Goal: Navigation & Orientation: Find specific page/section

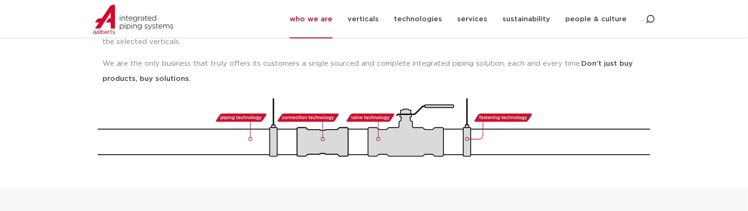
scroll to position [189, 0]
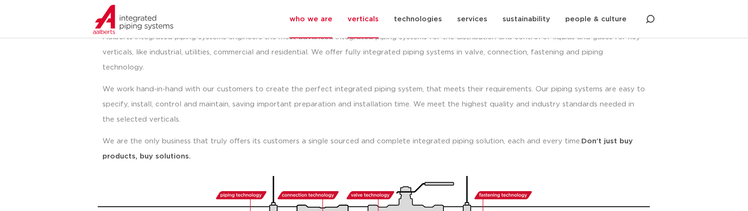
click at [379, 16] on link "verticals" at bounding box center [363, 19] width 31 height 38
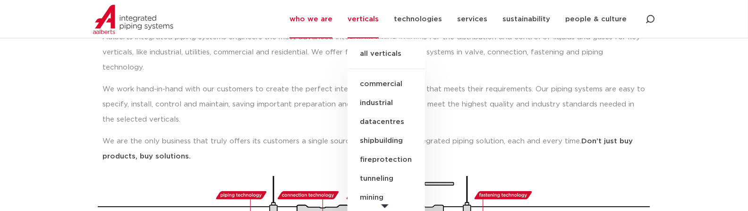
click at [379, 52] on link "all verticals" at bounding box center [386, 58] width 77 height 21
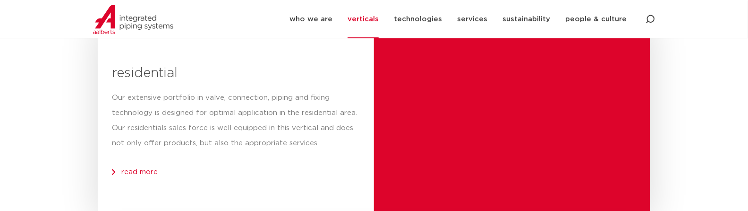
scroll to position [567, 0]
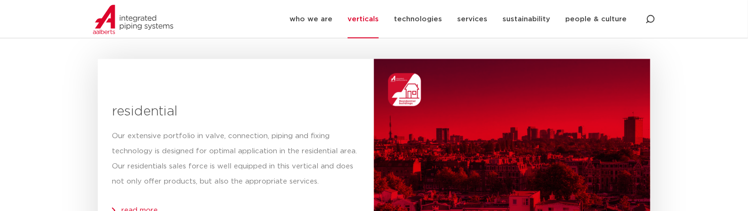
click at [139, 21] on img at bounding box center [133, 19] width 80 height 29
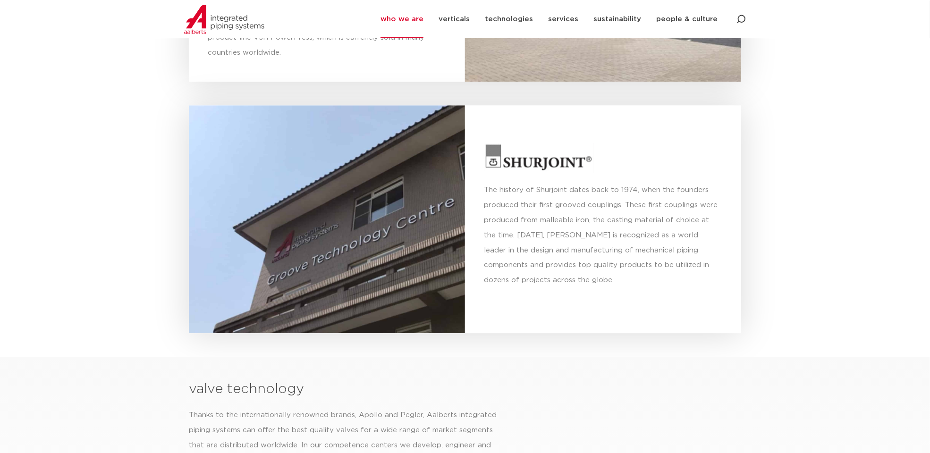
scroll to position [2645, 0]
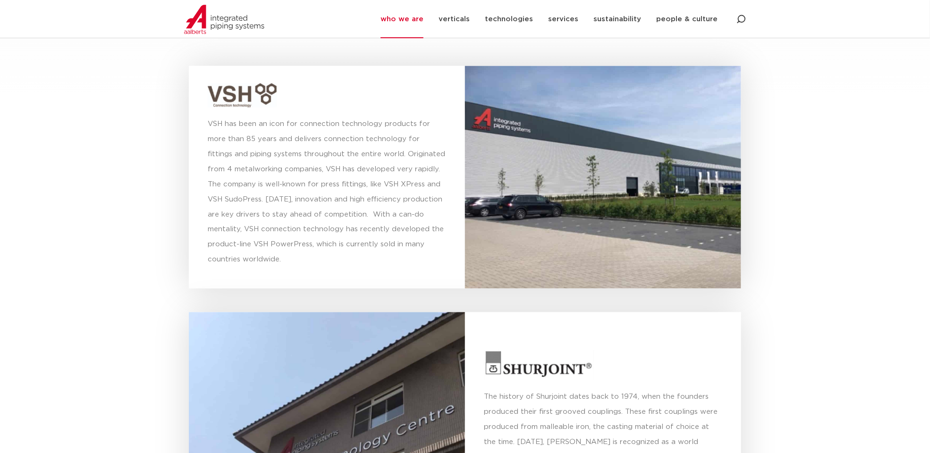
click at [537, 210] on img at bounding box center [539, 365] width 111 height 30
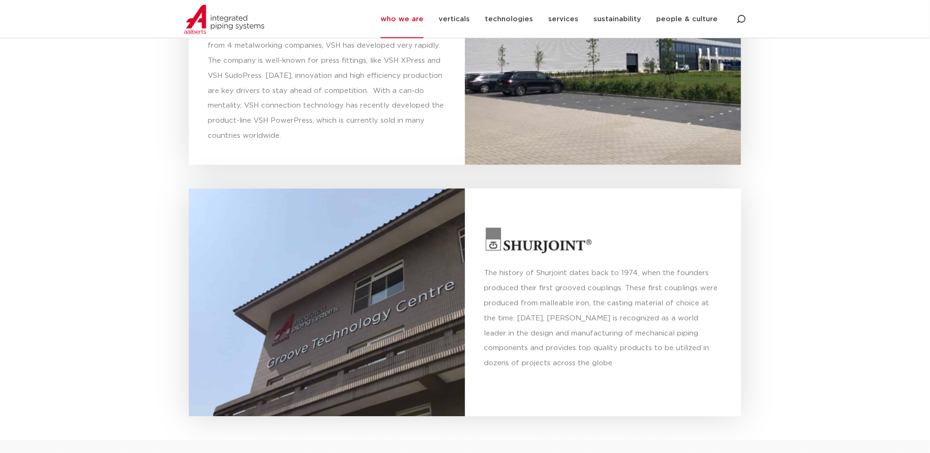
scroll to position [2975, 0]
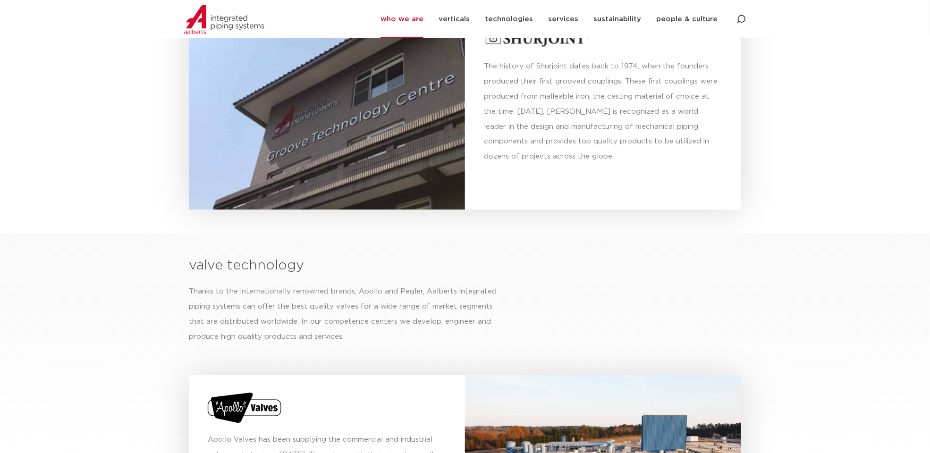
click at [363, 147] on div at bounding box center [327, 96] width 276 height 228
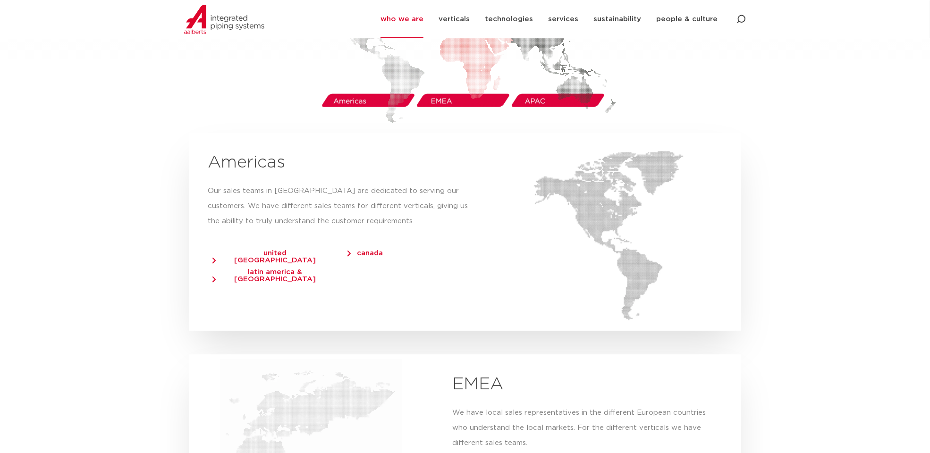
scroll to position [1453, 0]
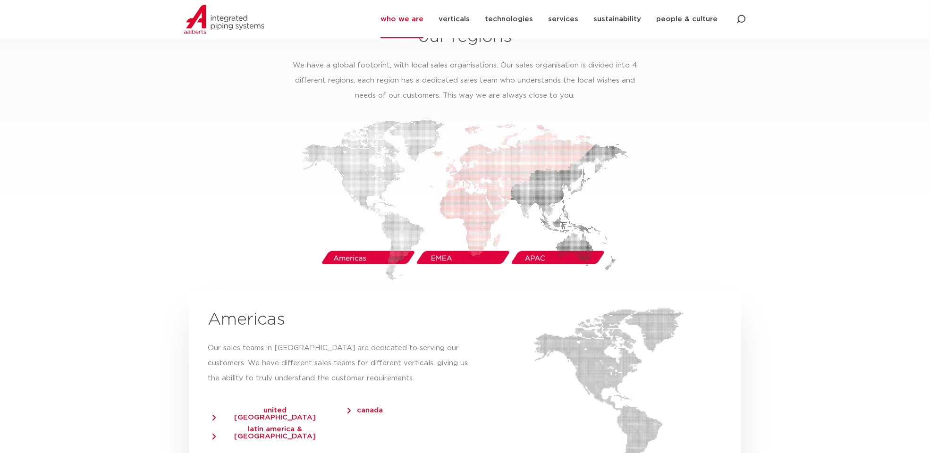
click at [353, 210] on img at bounding box center [465, 199] width 326 height 161
click at [260, 210] on span "united [GEOGRAPHIC_DATA]" at bounding box center [271, 414] width 116 height 14
